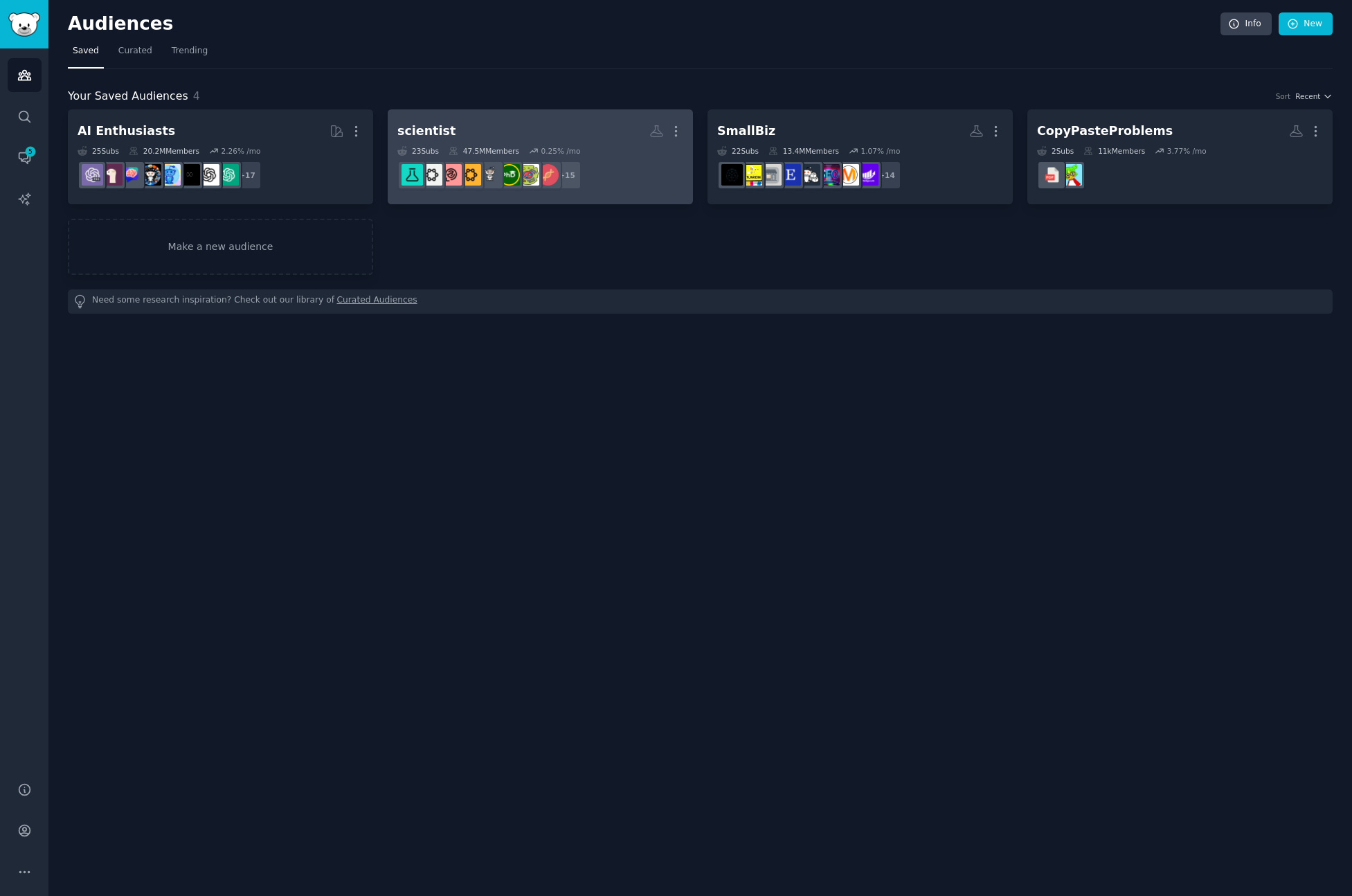
click at [526, 131] on h2 "scientist More" at bounding box center [540, 131] width 286 height 24
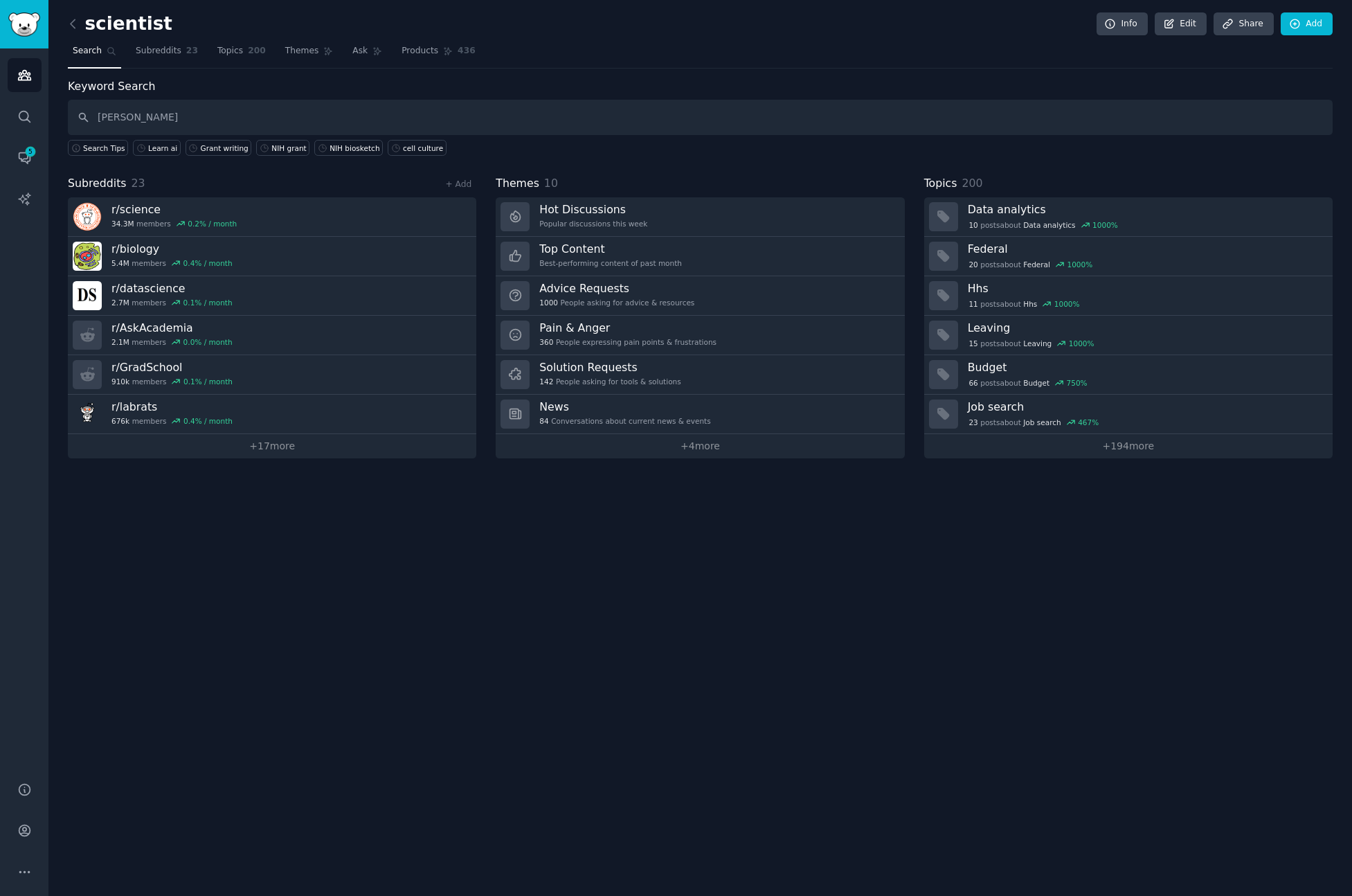
type input "[PERSON_NAME]"
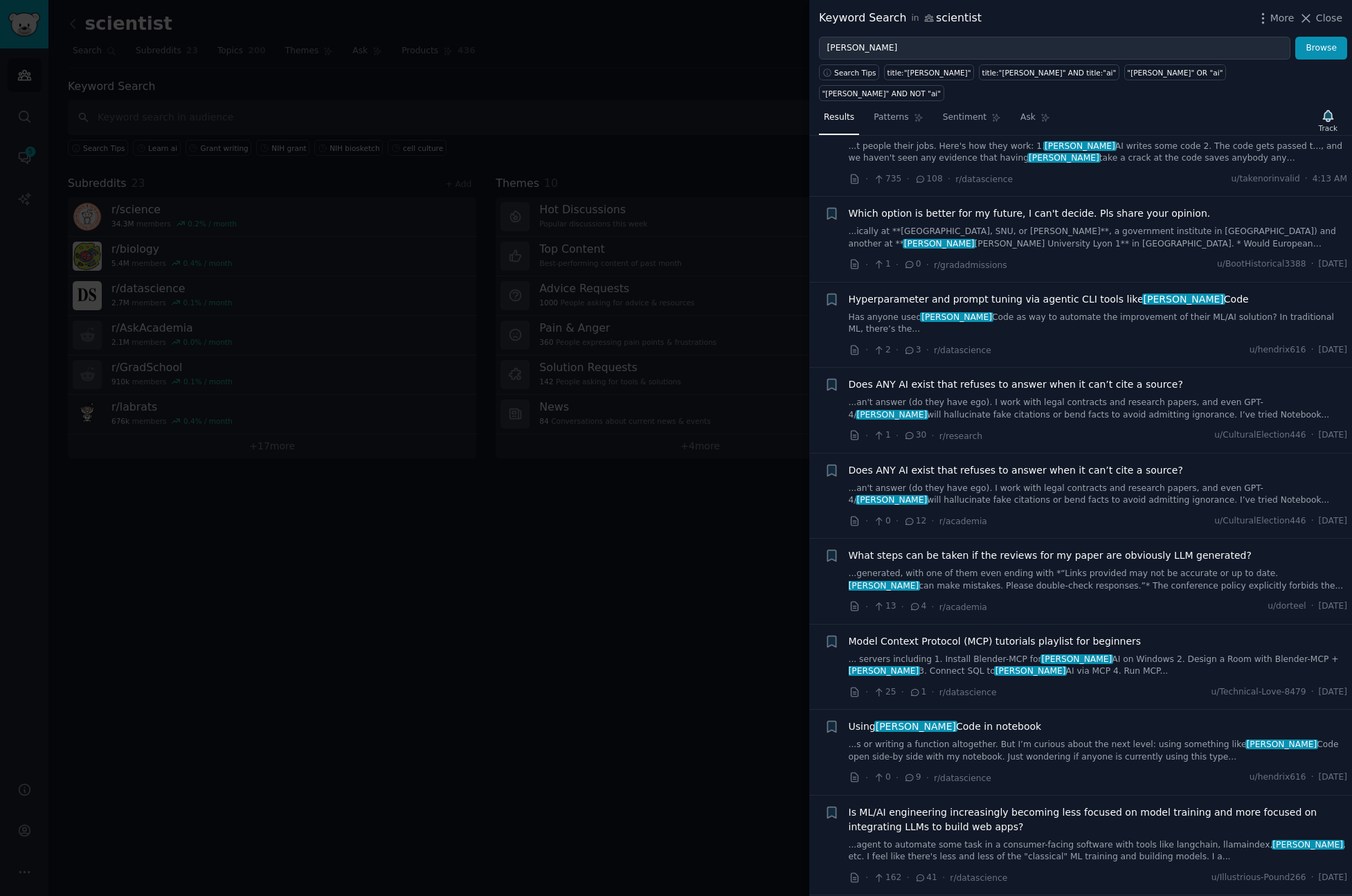
scroll to position [72, 0]
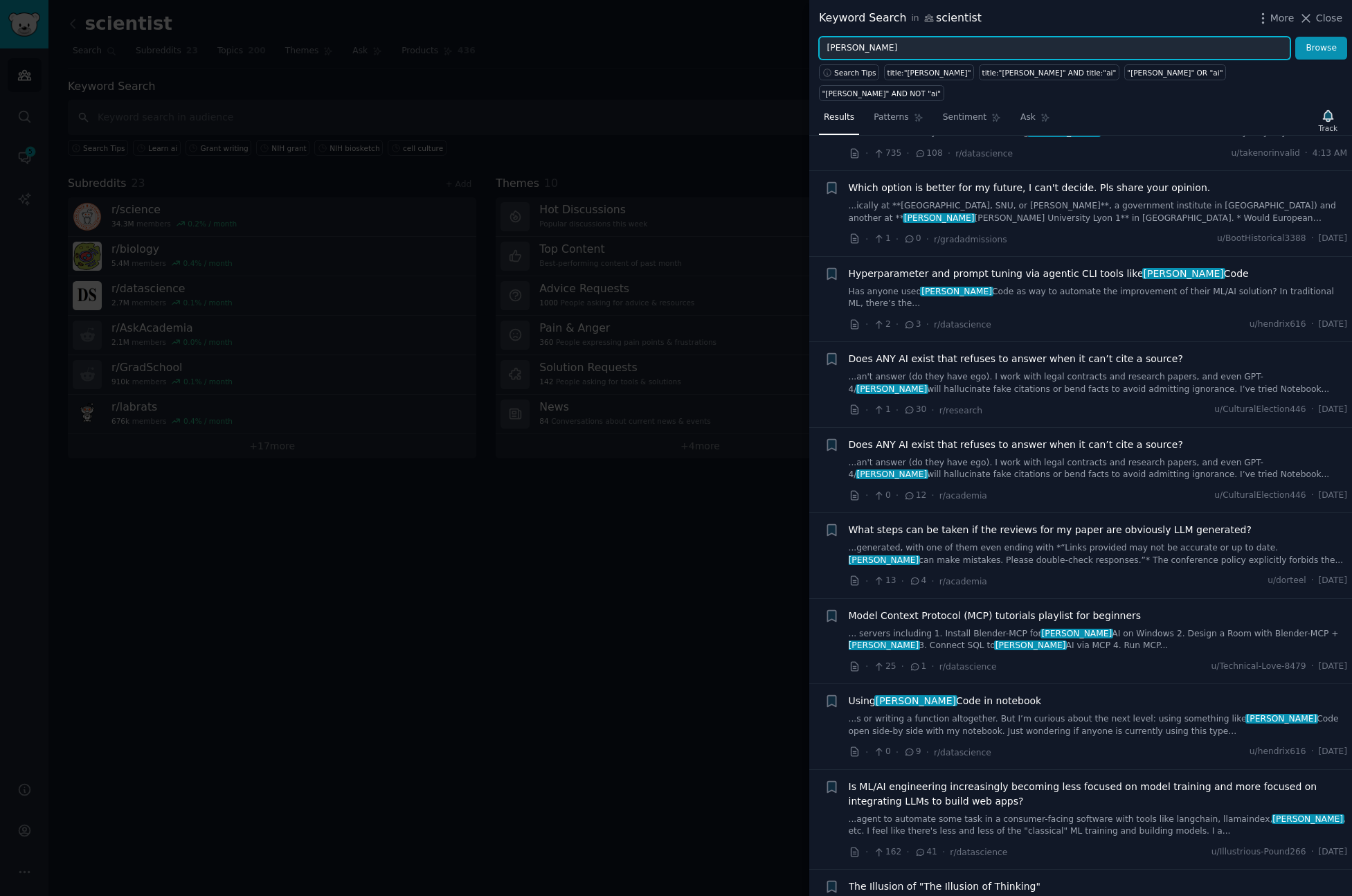
click at [861, 51] on input "[PERSON_NAME]" at bounding box center [1055, 48] width 472 height 23
click at [1296, 37] on button "Browse" at bounding box center [1321, 48] width 52 height 23
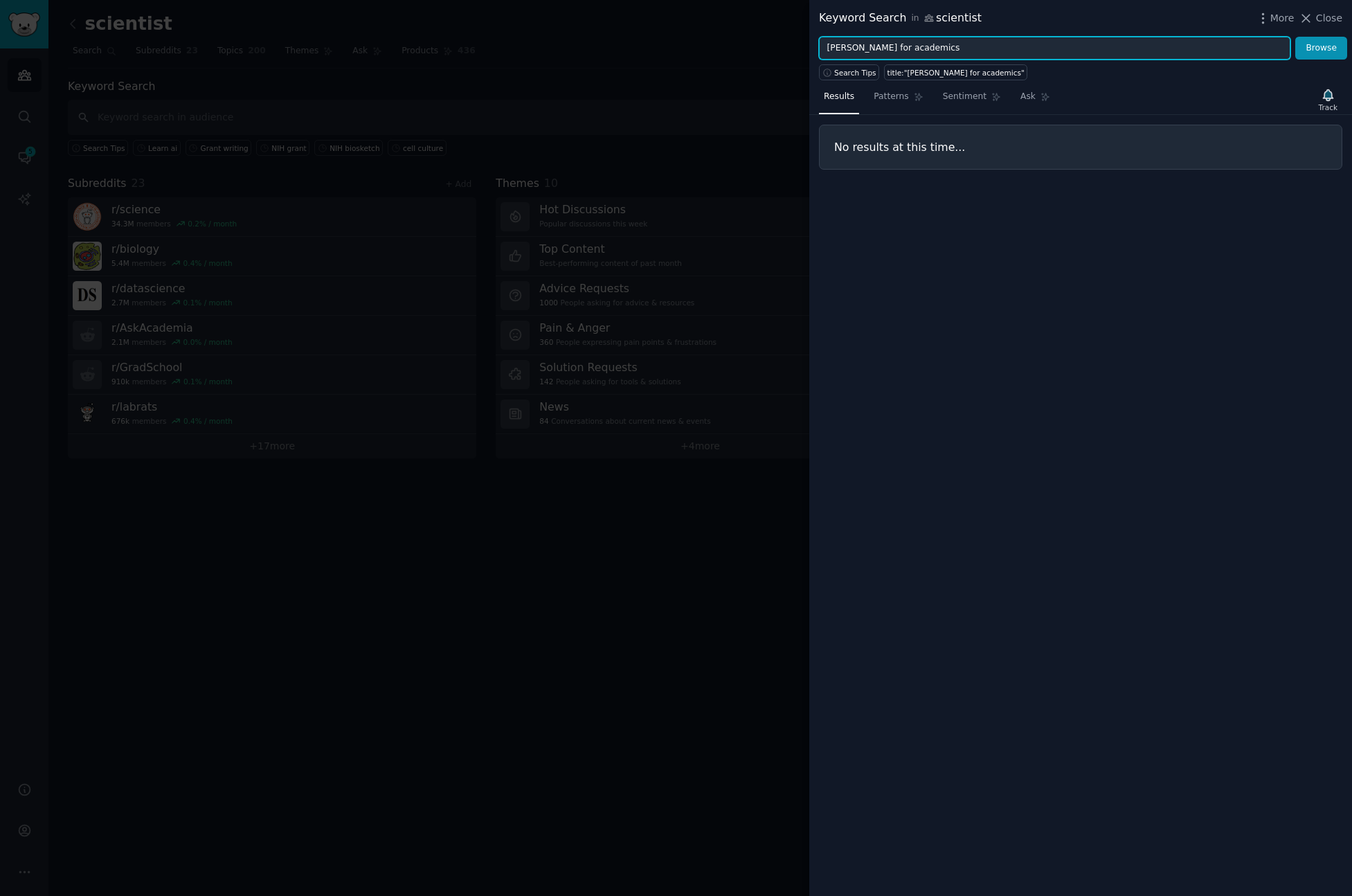
click at [876, 45] on input "[PERSON_NAME] for academics" at bounding box center [1055, 48] width 472 height 23
click at [846, 49] on input "[PERSON_NAME] for academics" at bounding box center [1055, 48] width 472 height 23
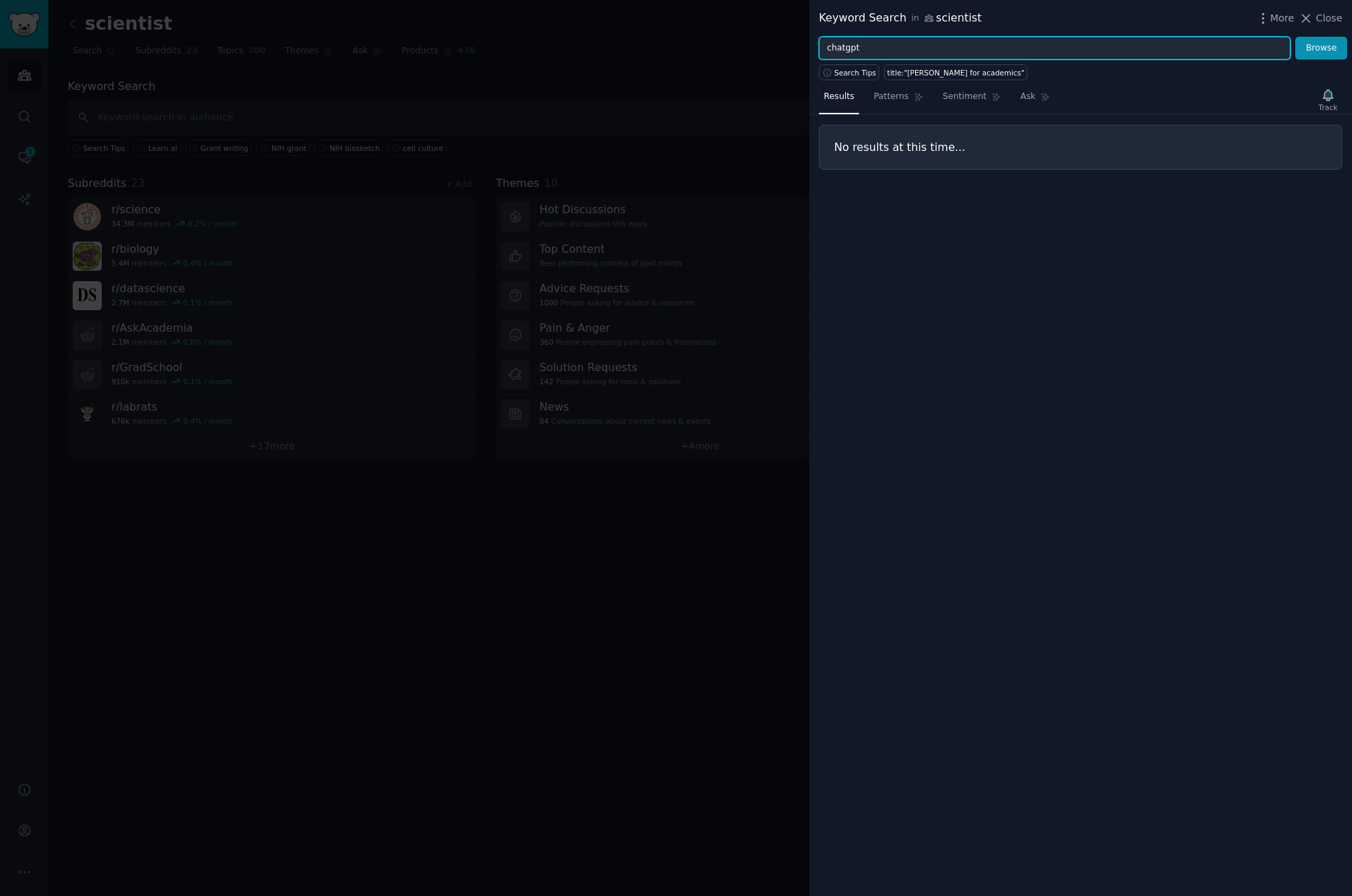
type input "chatgpt"
click at [1296, 37] on button "Browse" at bounding box center [1321, 48] width 52 height 23
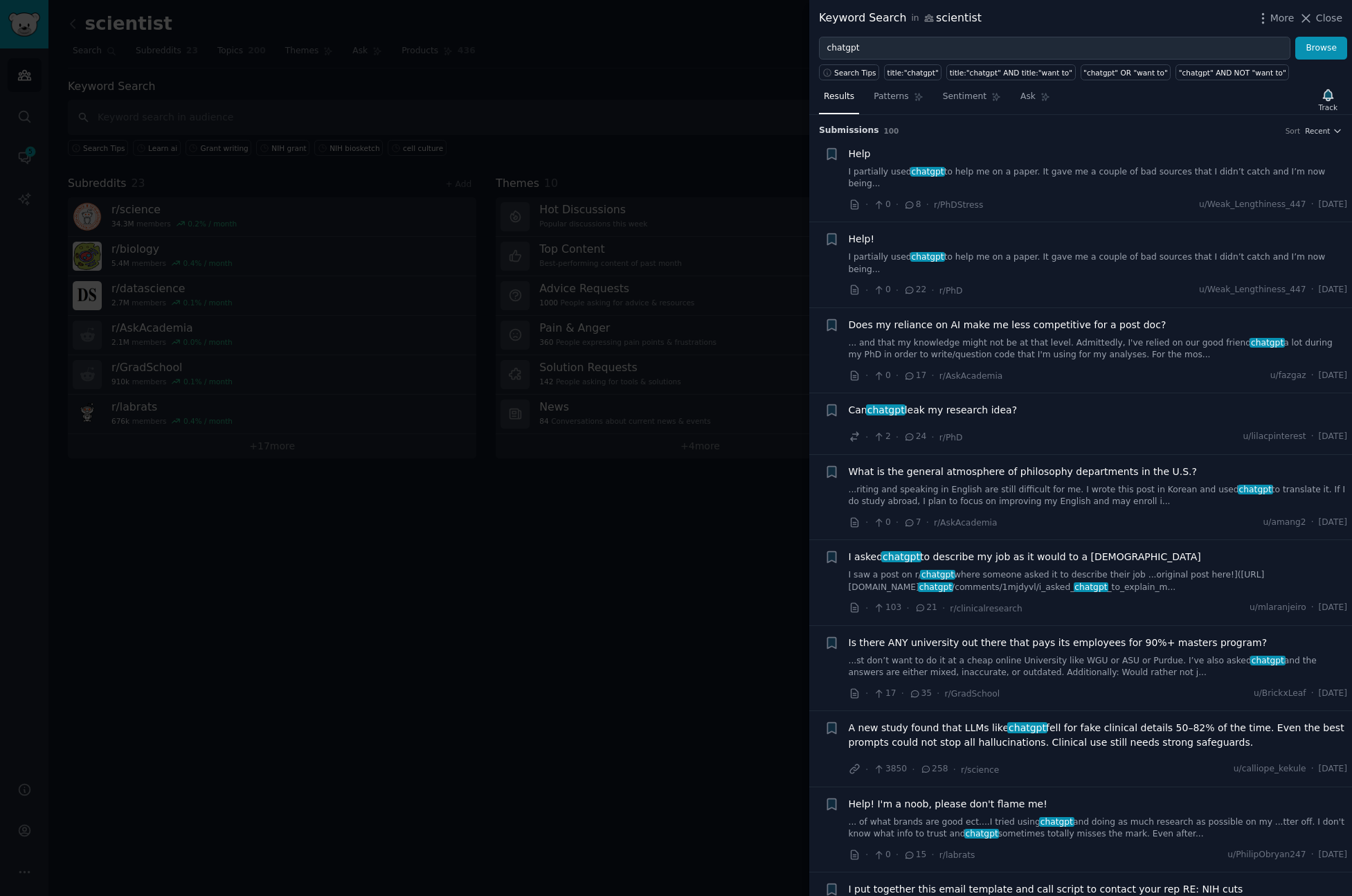
click at [1137, 173] on link "I partially used chatgpt to help me on a paper. It gave me a couple of bad sour…" at bounding box center [1099, 178] width 499 height 24
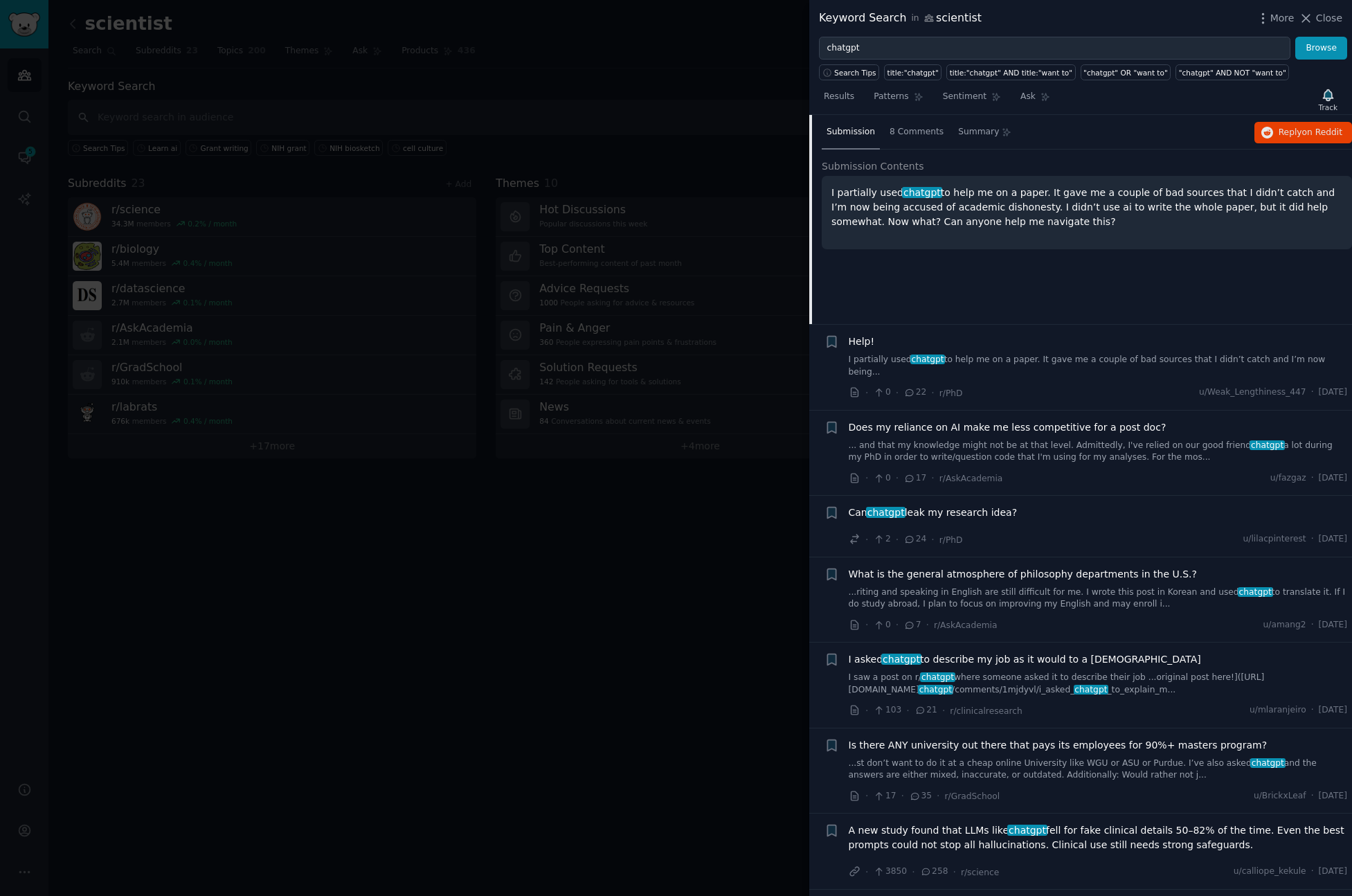
scroll to position [108, 0]
click at [891, 104] on link "Patterns" at bounding box center [899, 100] width 59 height 29
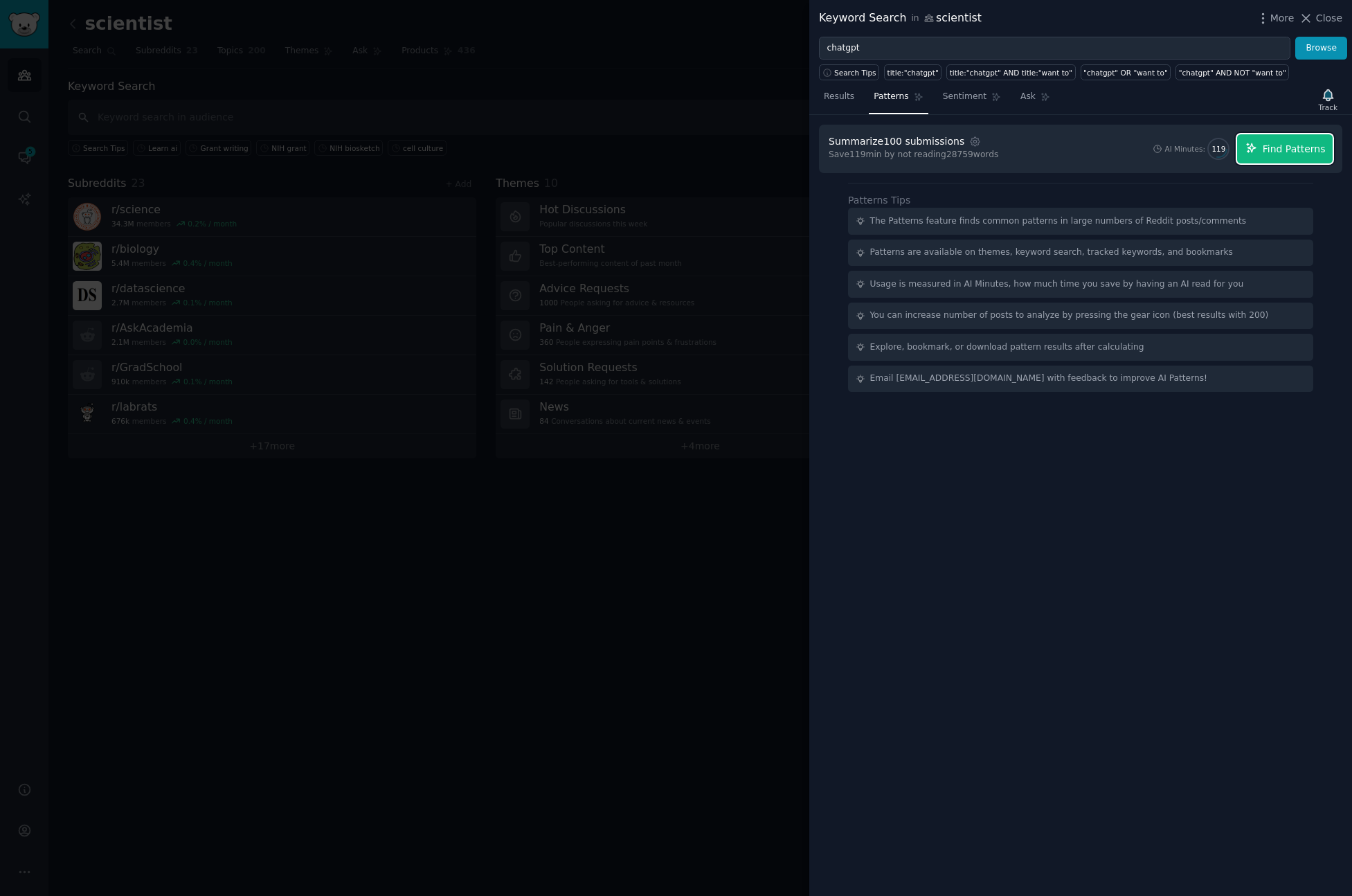
click at [1261, 156] on button "Find Patterns" at bounding box center [1284, 148] width 95 height 29
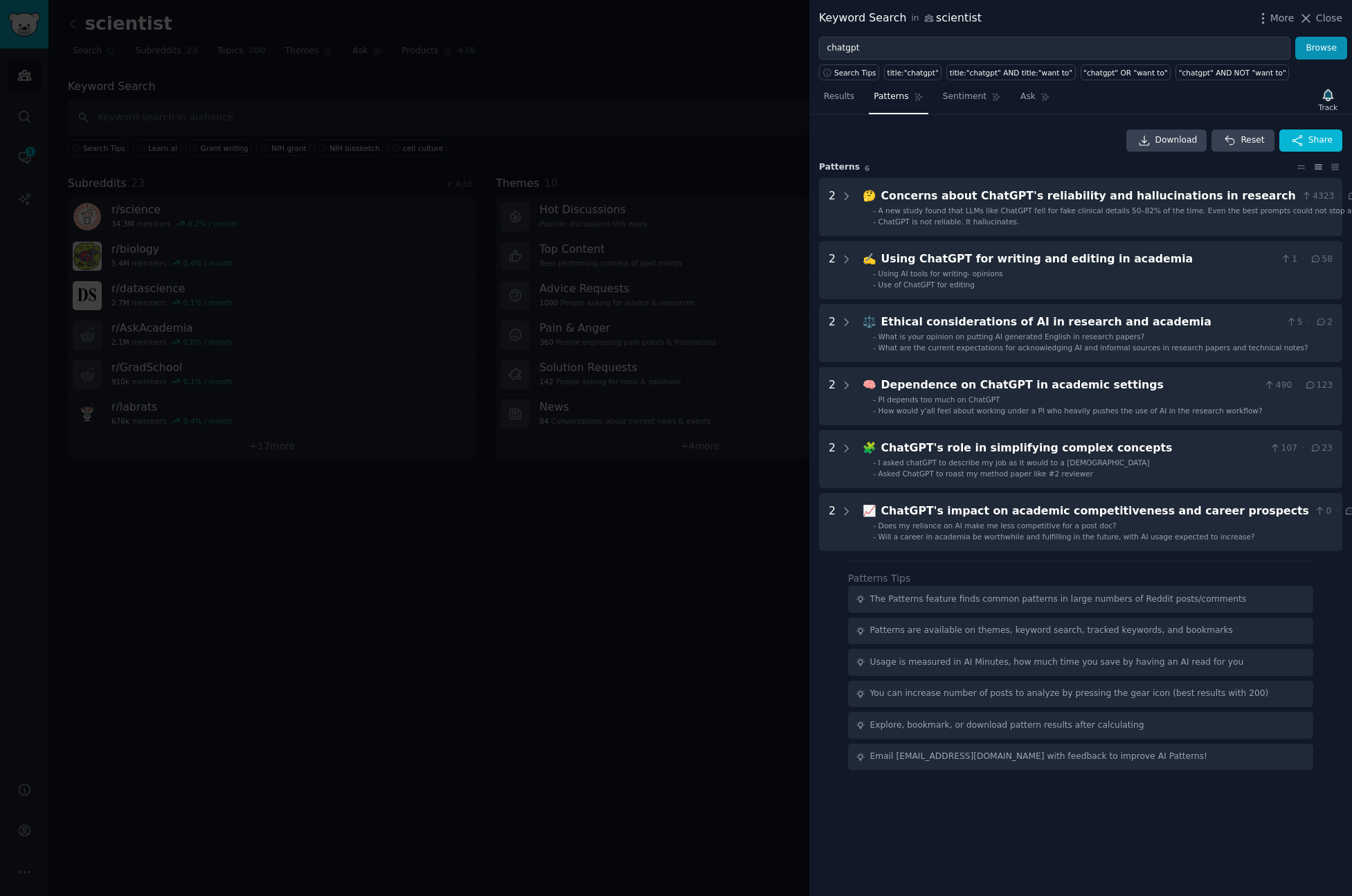
click at [741, 530] on div at bounding box center [676, 448] width 1352 height 896
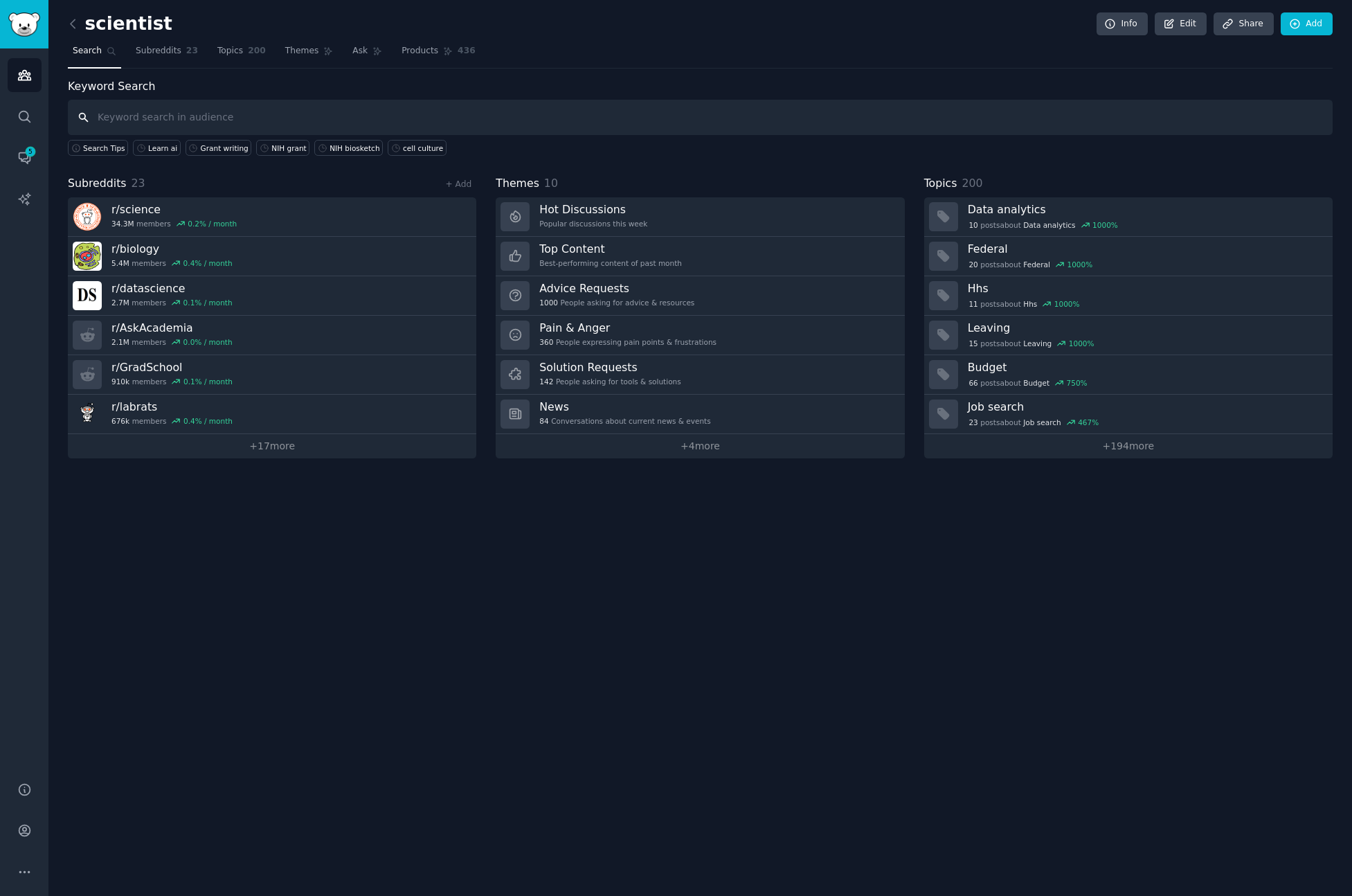
click at [329, 112] on input "text" at bounding box center [700, 117] width 1265 height 35
click at [8, 158] on link "Conversations 5" at bounding box center [24, 157] width 34 height 34
type input "chatgpt"
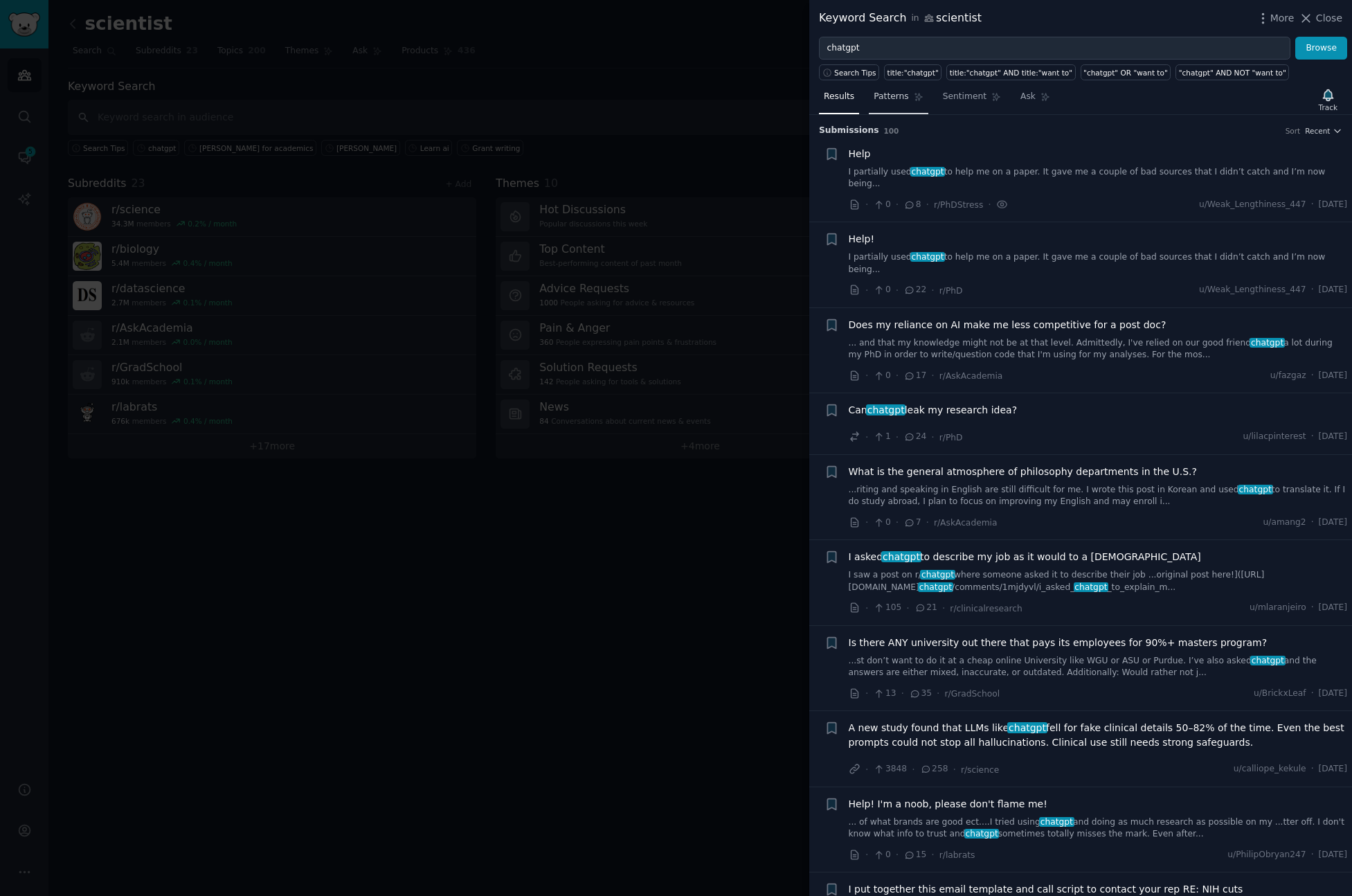
click at [894, 98] on span "Patterns" at bounding box center [891, 96] width 34 height 12
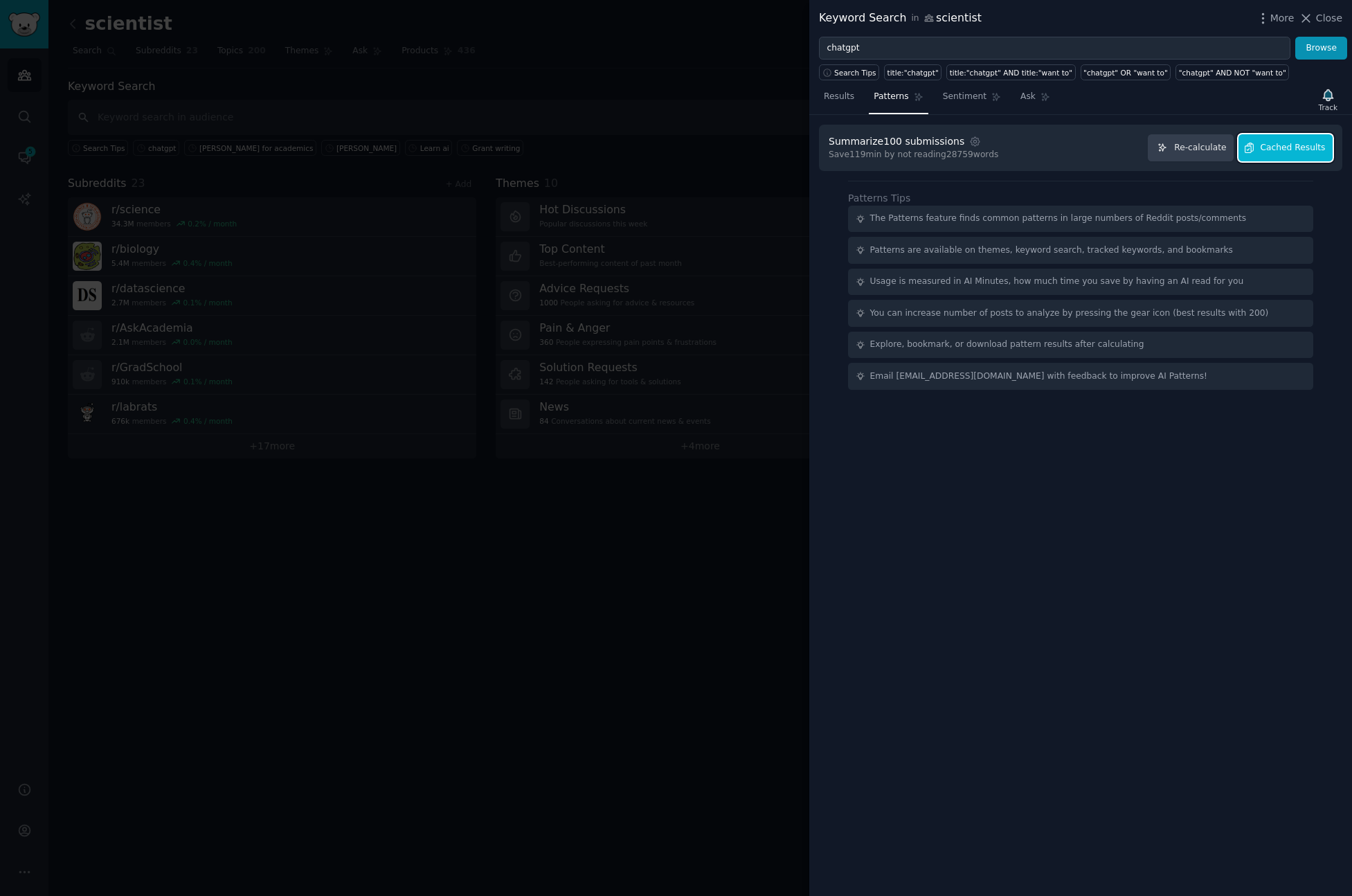
click at [1285, 148] on span "Cached Results" at bounding box center [1294, 148] width 65 height 12
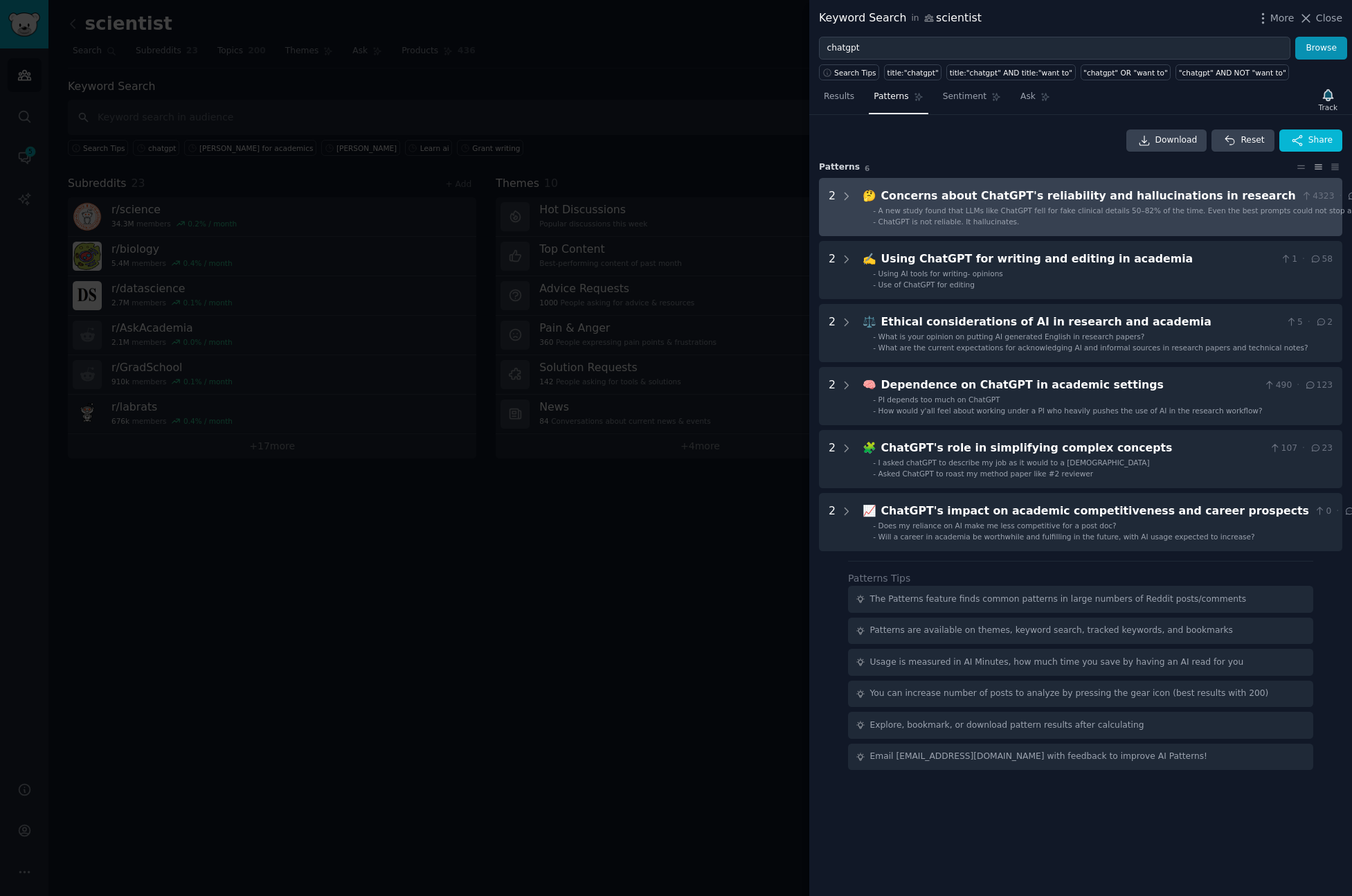
click at [936, 215] on div "A new study found that LLMs like ChatGPT fell for fake clinical details 50–82% …" at bounding box center [1127, 210] width 498 height 9
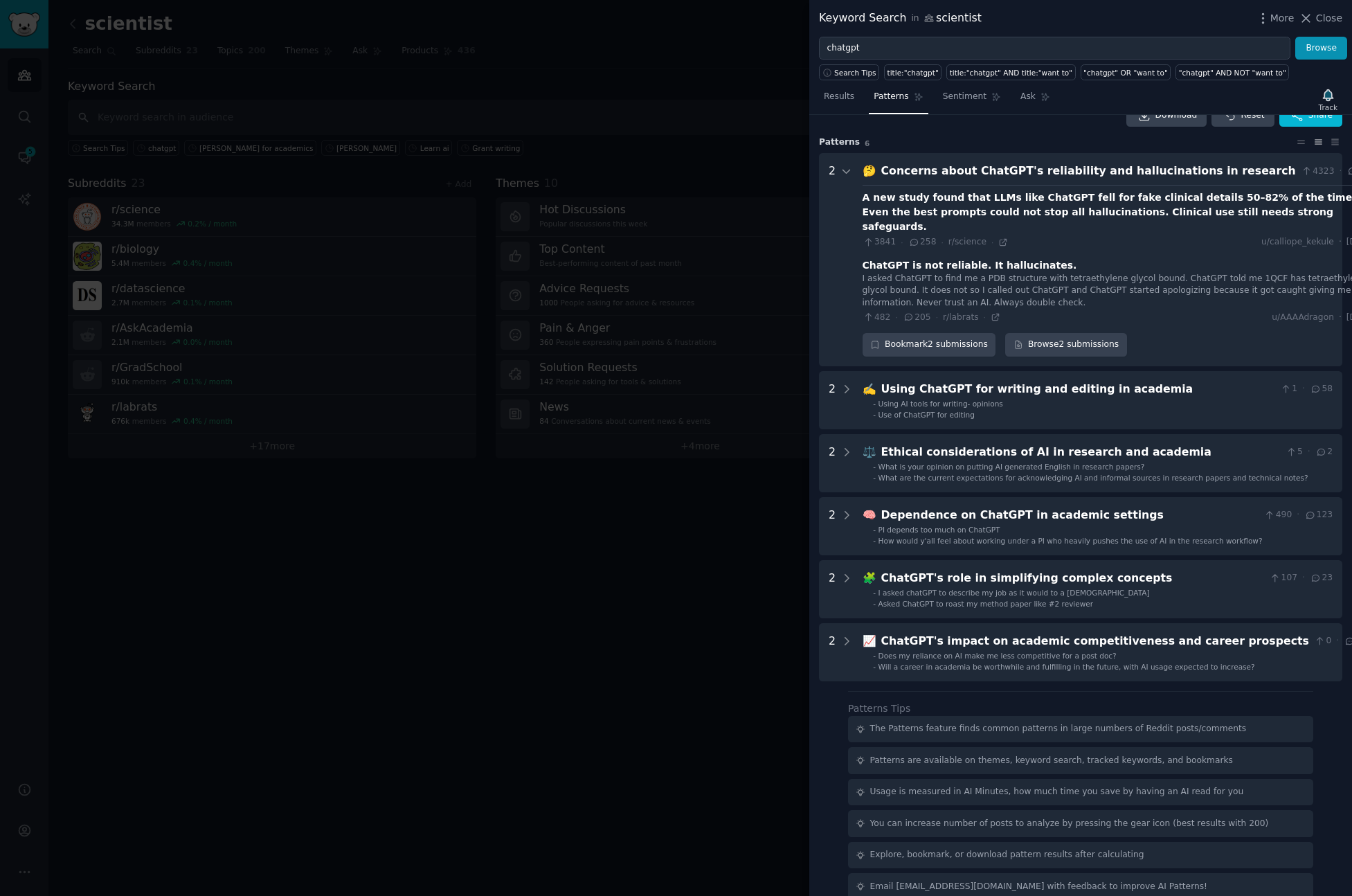
scroll to position [29, 0]
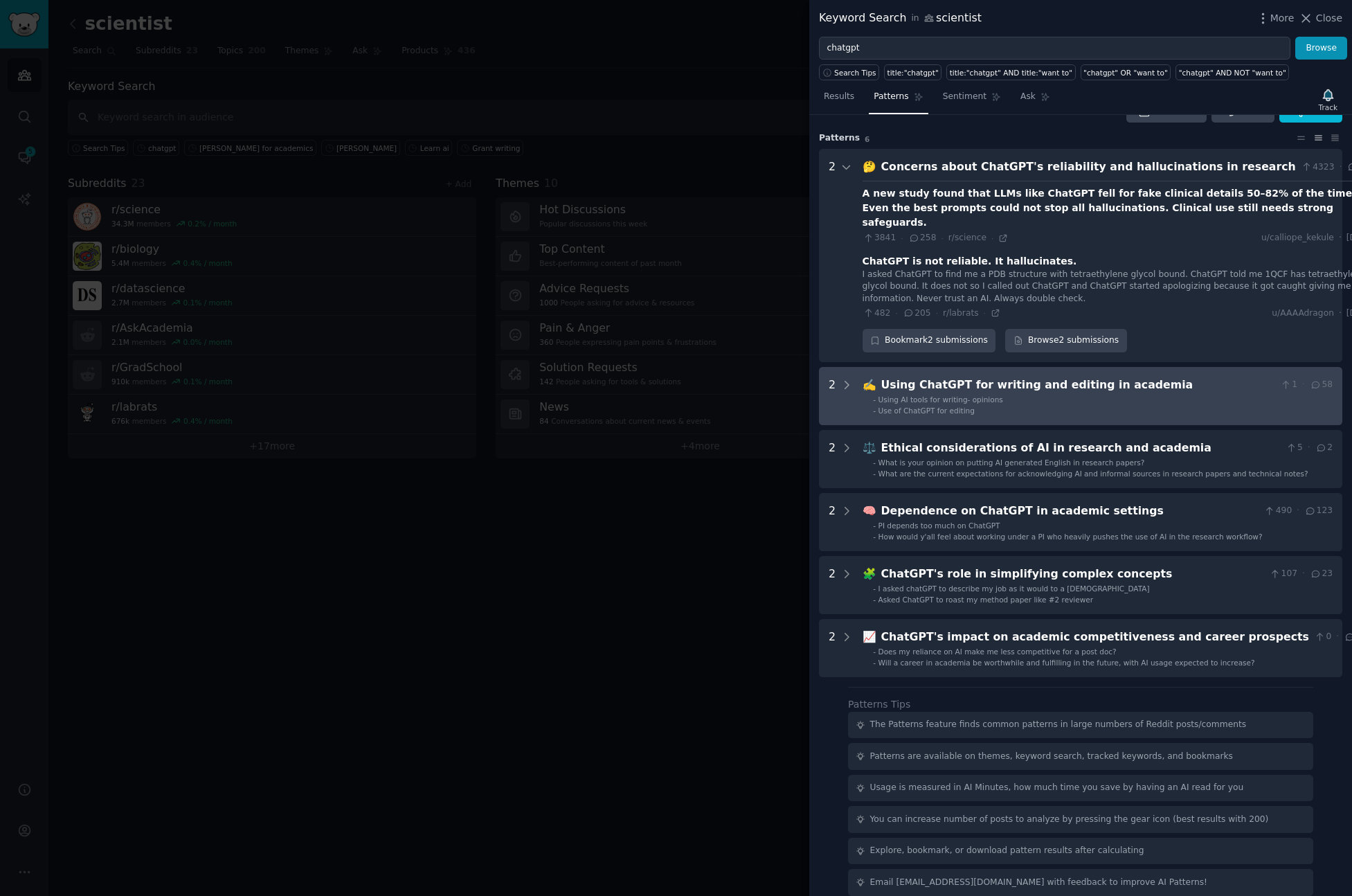
click at [1008, 406] on li "- Use of ChatGPT for editing" at bounding box center [1102, 411] width 460 height 9
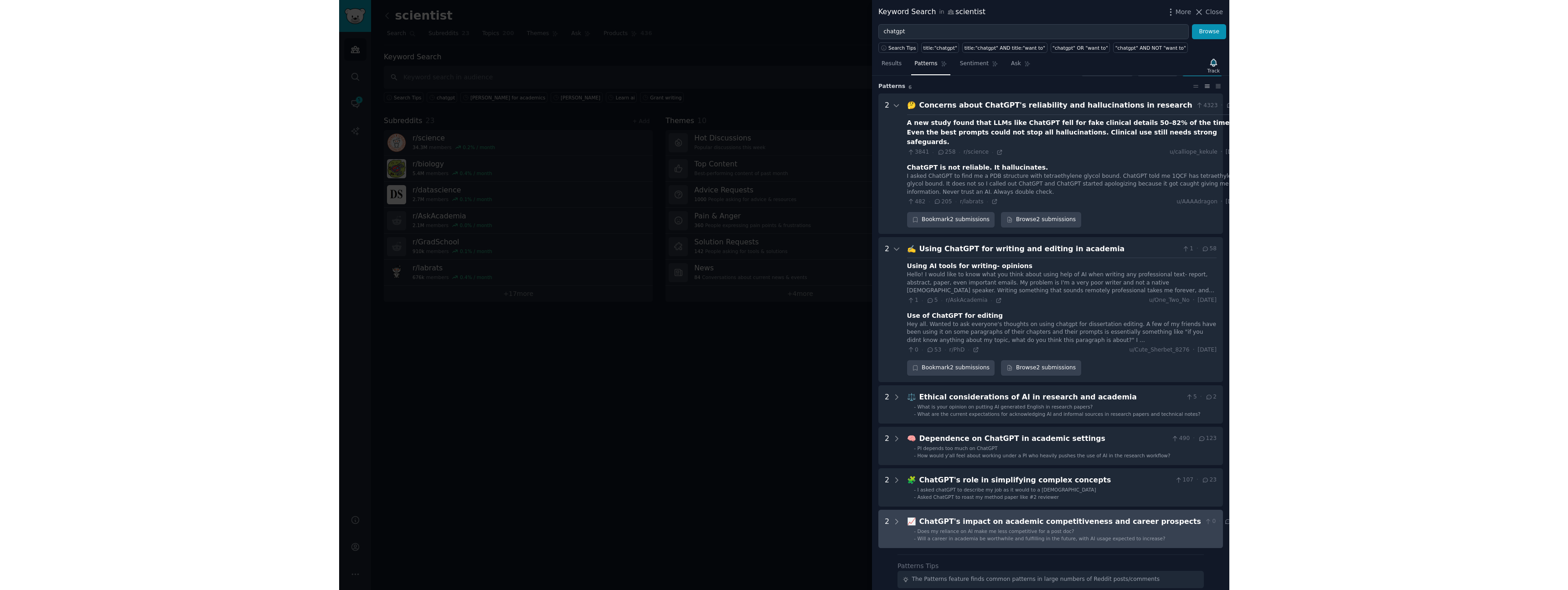
scroll to position [0, 0]
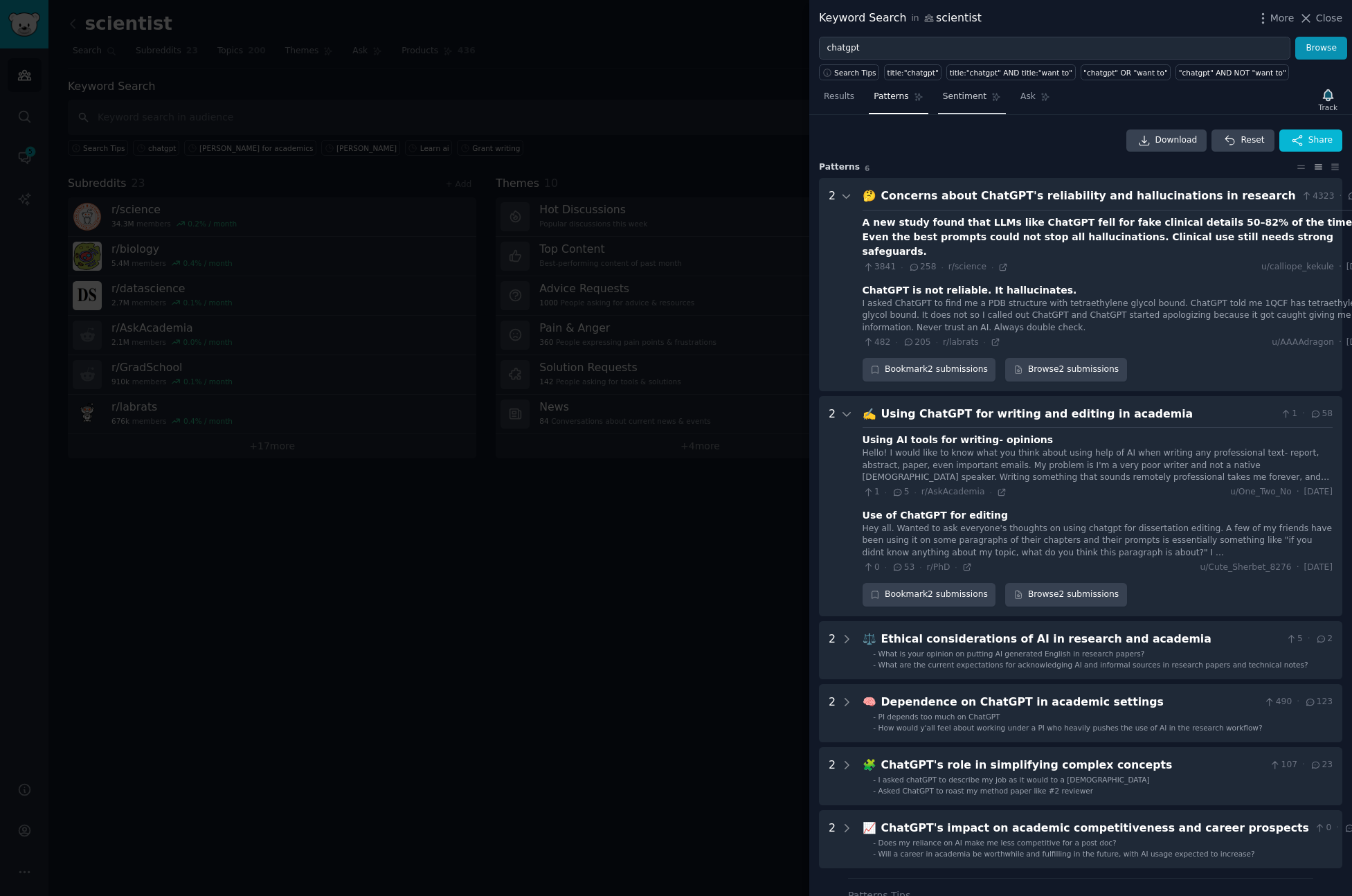
click at [966, 111] on link "Sentiment" at bounding box center [972, 100] width 68 height 29
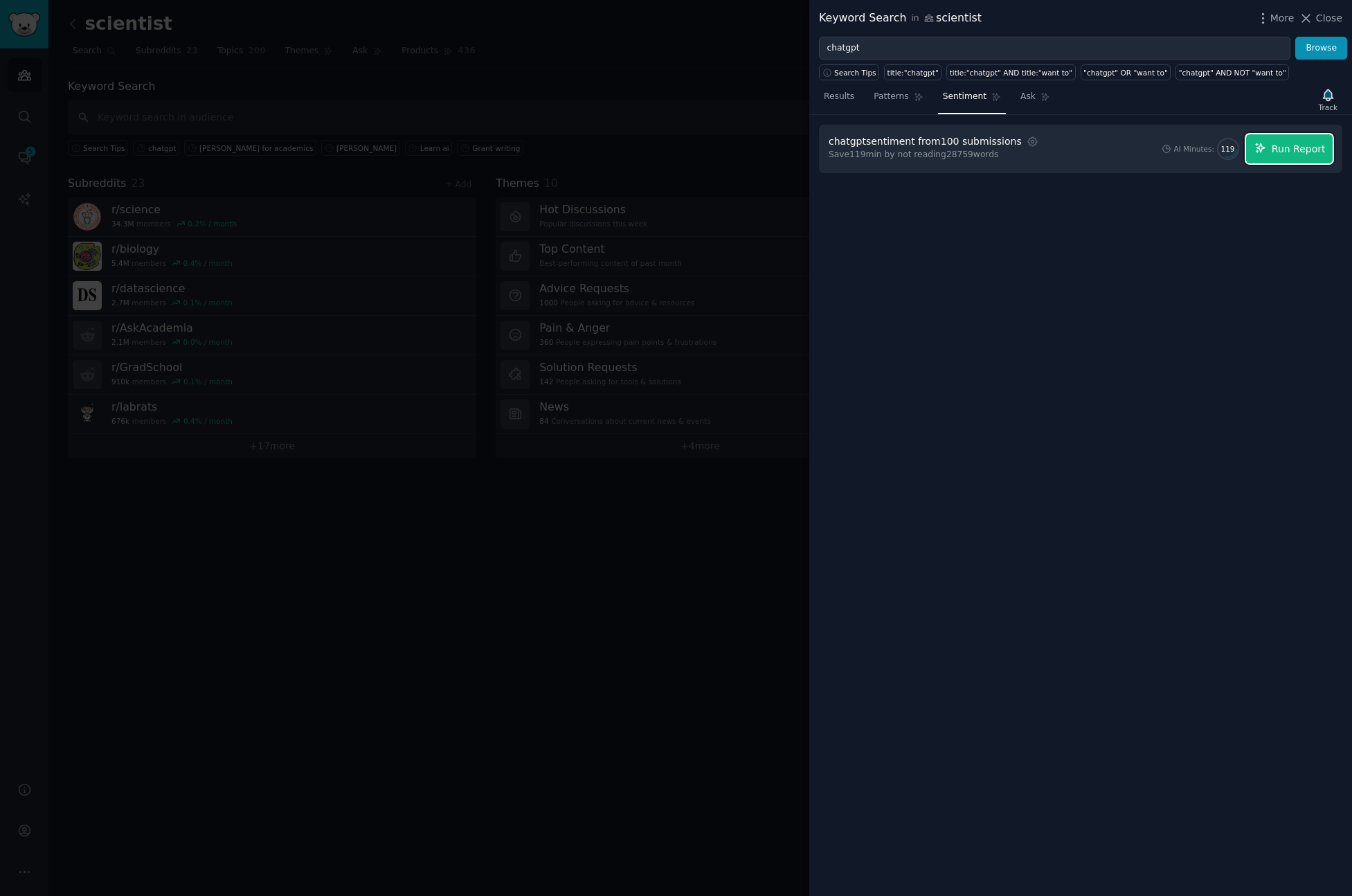
click at [1305, 158] on button "Run Report" at bounding box center [1290, 148] width 87 height 29
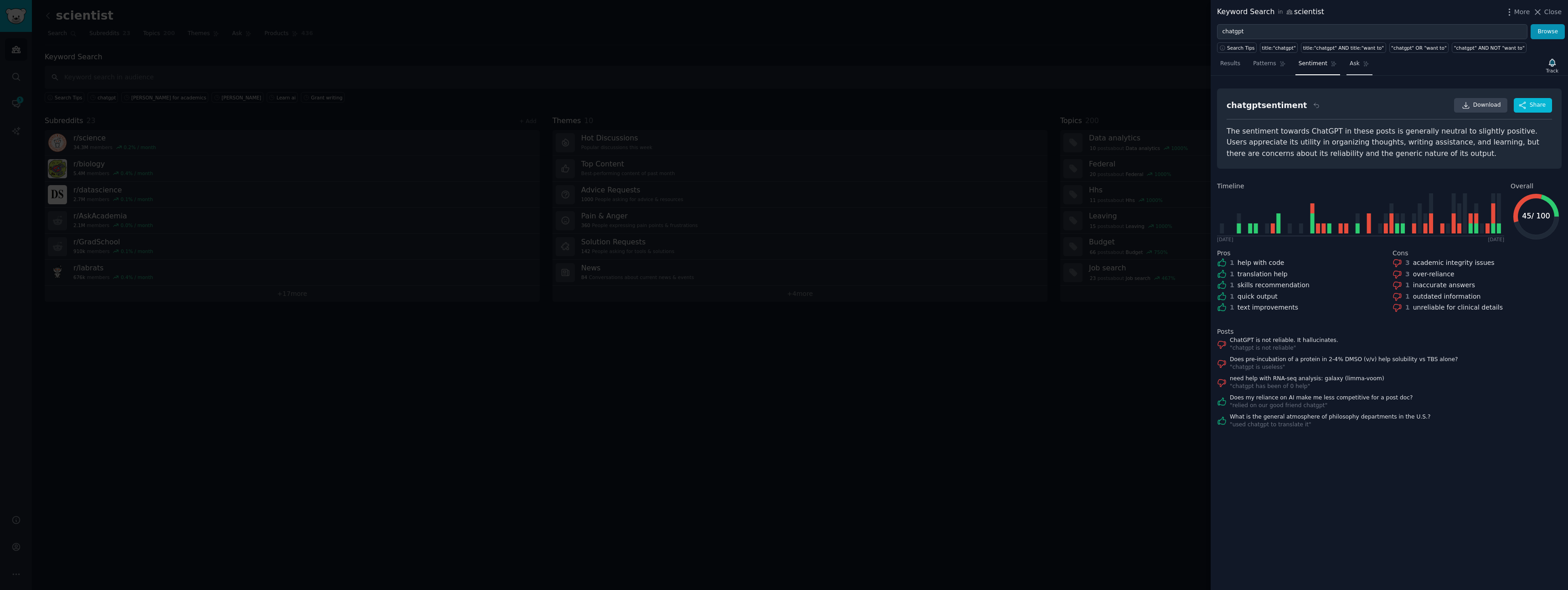
click at [890, 71] on link "Ask" at bounding box center [1359, 66] width 26 height 19
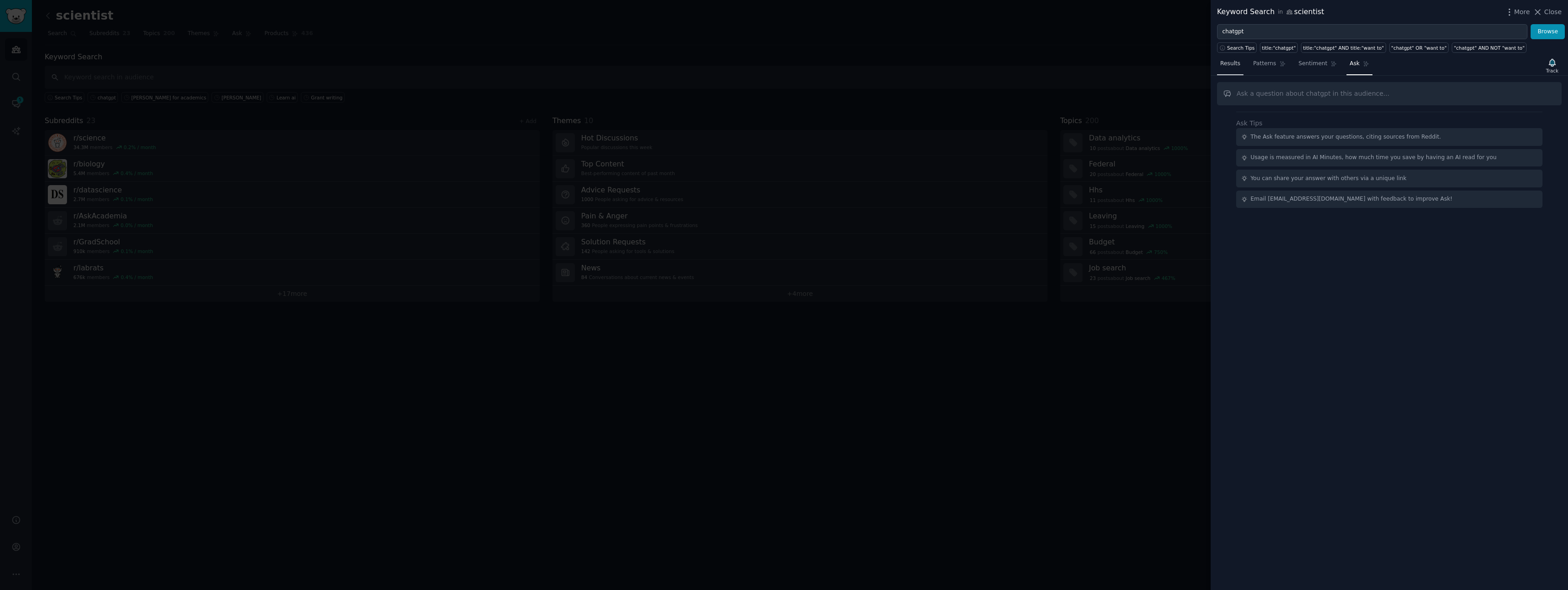
click at [890, 65] on span "Results" at bounding box center [1230, 63] width 20 height 8
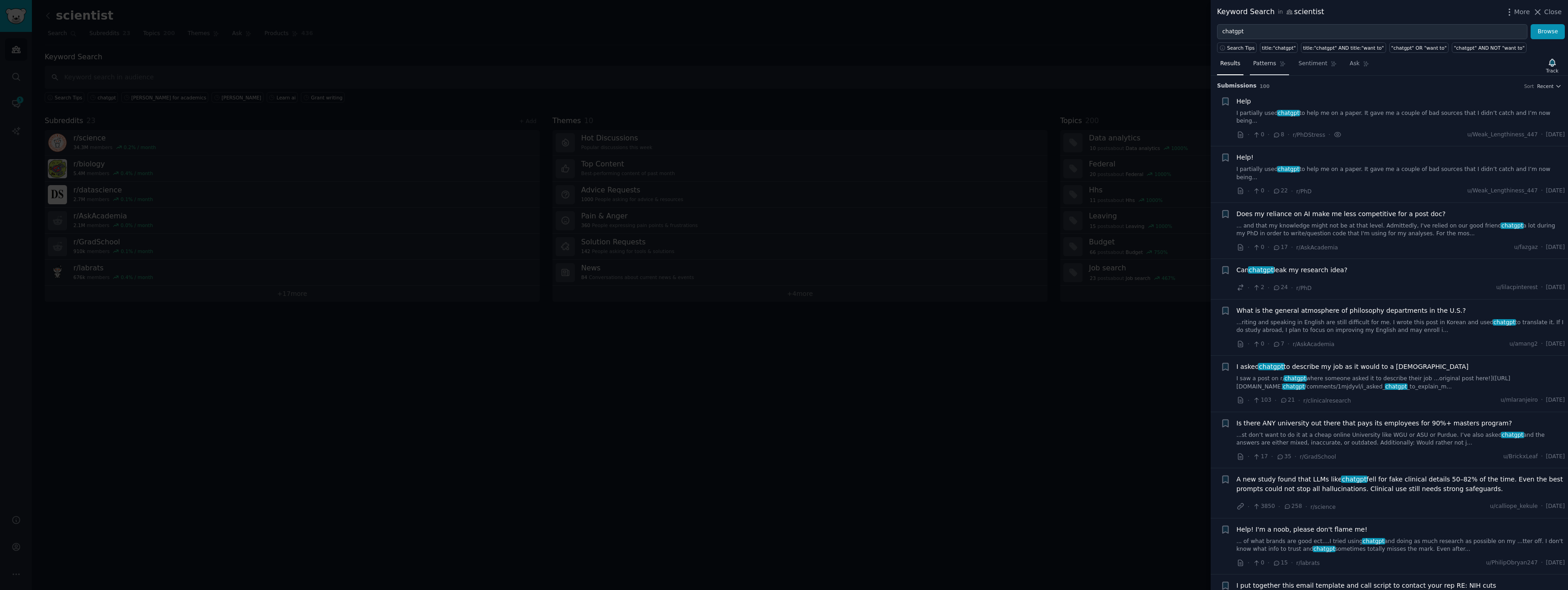
click at [890, 63] on span "Patterns" at bounding box center [1264, 63] width 23 height 8
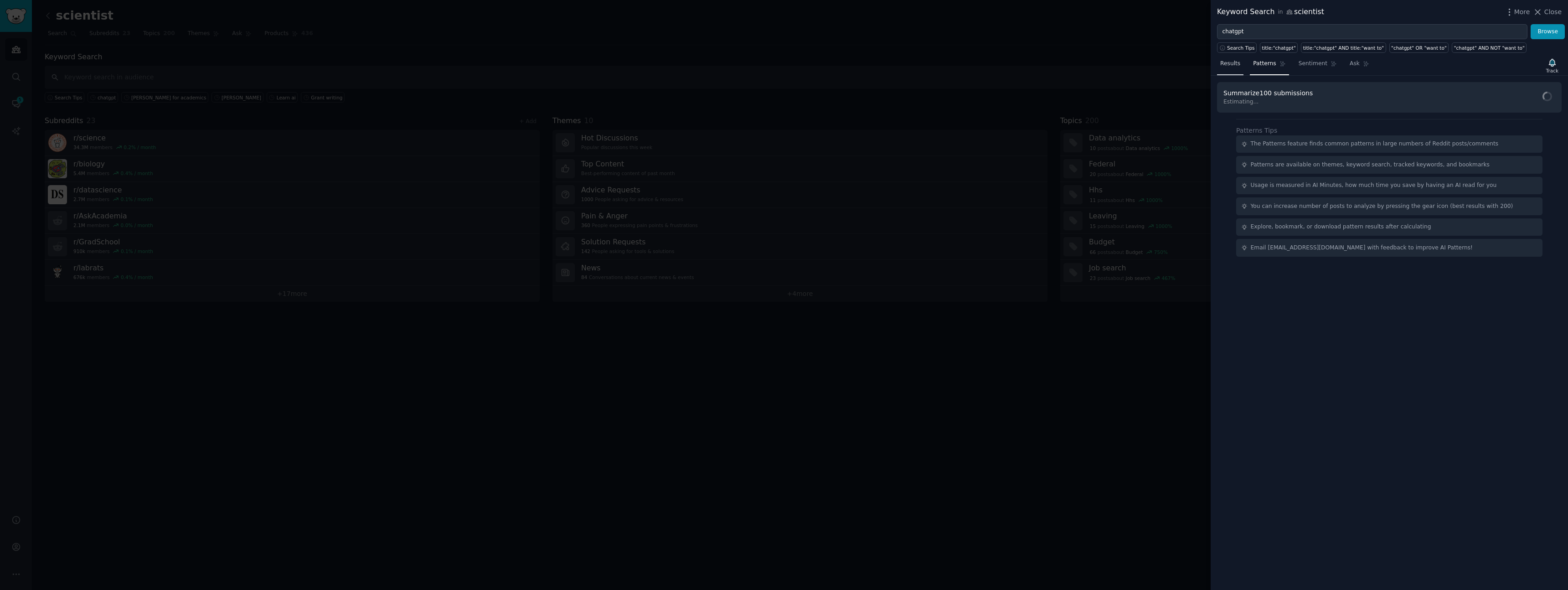
click at [890, 66] on span "Results" at bounding box center [1230, 63] width 20 height 8
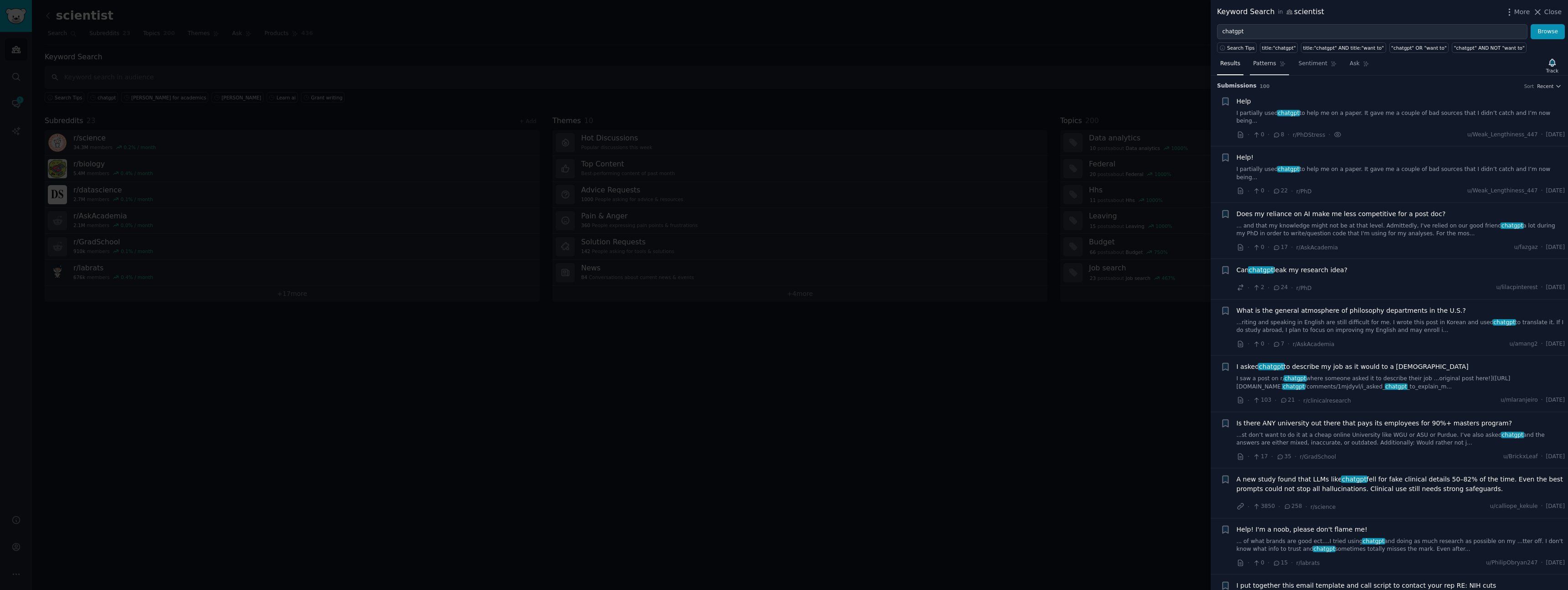
click at [890, 66] on span "Patterns" at bounding box center [1264, 63] width 23 height 8
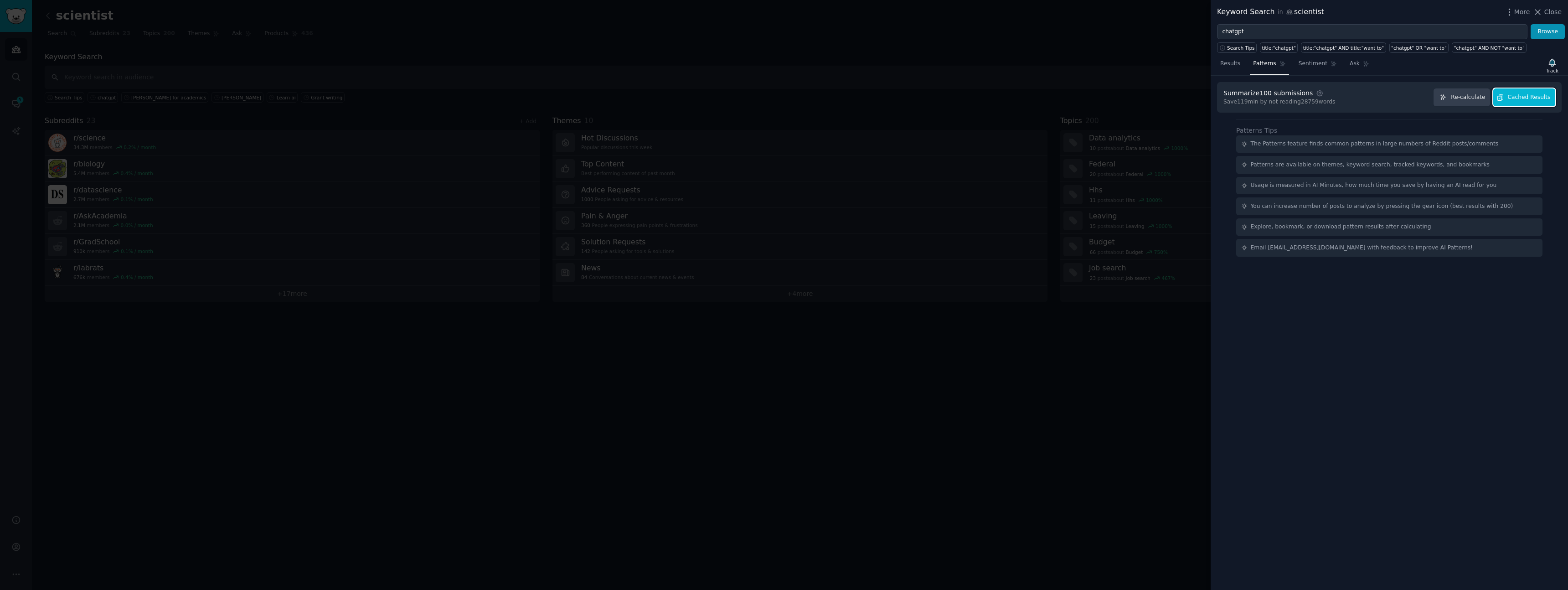
click at [890, 100] on span "Cached Results" at bounding box center [1529, 97] width 43 height 8
